Goal: Find specific page/section: Locate a particular part of the current website

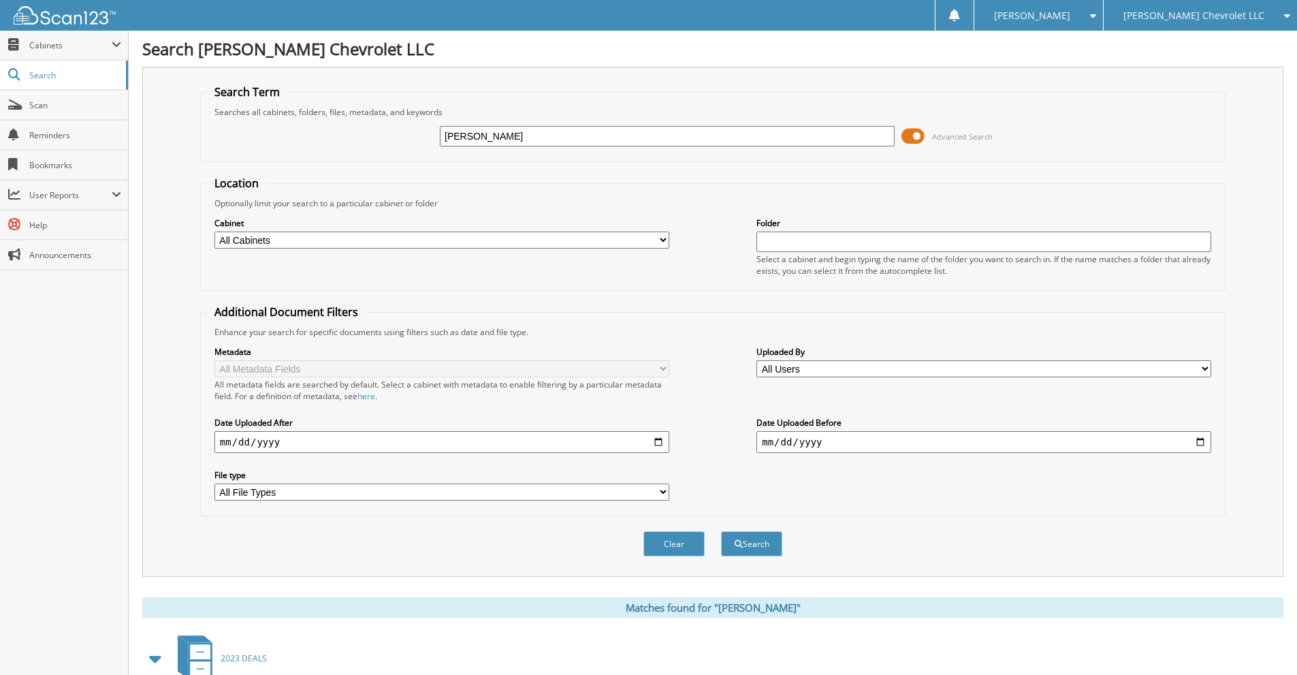
drag, startPoint x: 536, startPoint y: 135, endPoint x: 413, endPoint y: 144, distance: 122.9
click at [413, 144] on div "[PERSON_NAME] Advanced Search" at bounding box center [713, 136] width 1010 height 37
type input "[PERSON_NAME]"
click at [721, 531] on button "Search" at bounding box center [751, 543] width 61 height 25
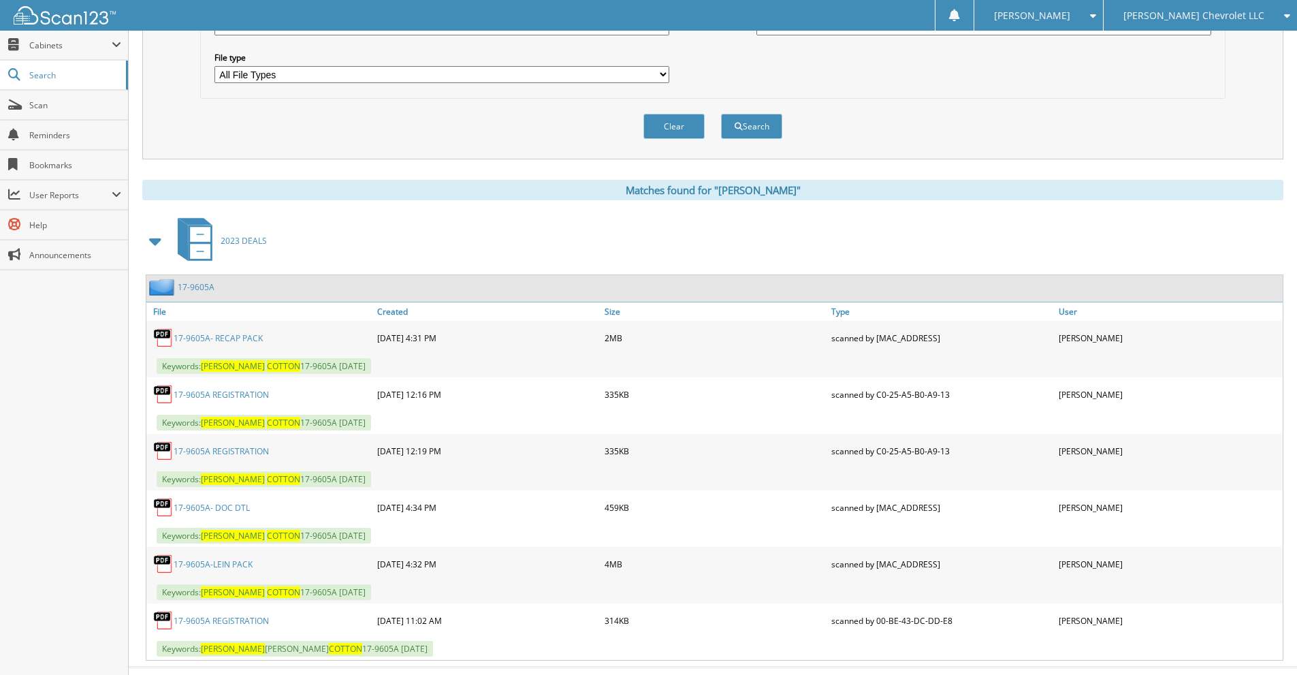
scroll to position [445, 0]
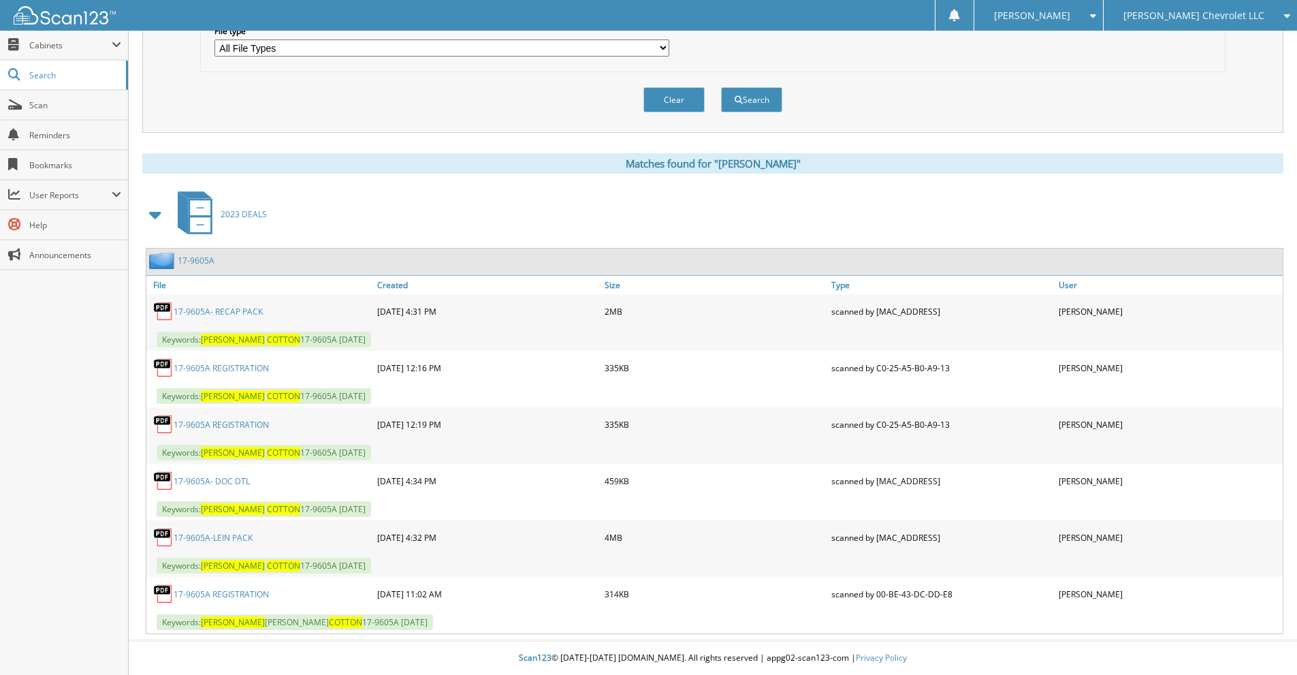
click at [236, 309] on link "17-9605A- RECAP PACK" at bounding box center [218, 312] width 89 height 12
click at [236, 307] on link "17-9605A- RECAP PACK" at bounding box center [218, 312] width 89 height 12
